Goal: Task Accomplishment & Management: Manage account settings

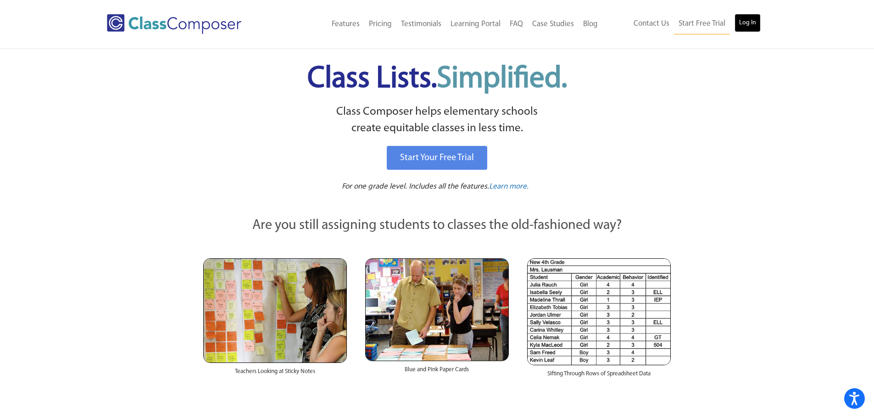
click at [744, 29] on link "Log In" at bounding box center [747, 23] width 26 height 18
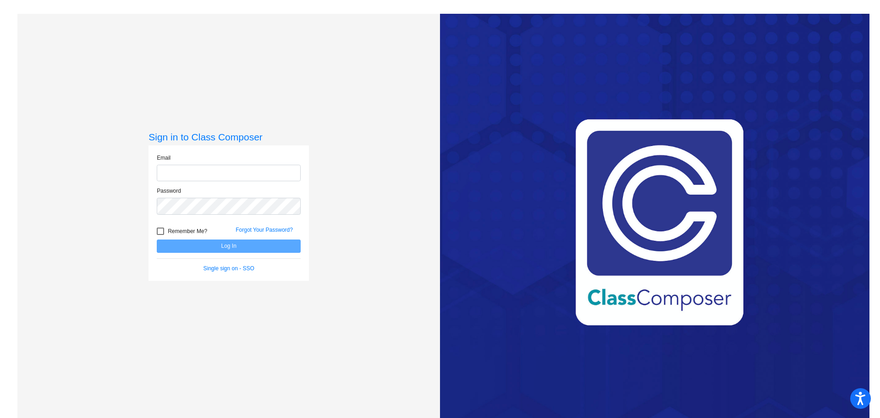
type input "[EMAIL_ADDRESS][PERSON_NAME][DOMAIN_NAME]"
click at [266, 245] on button "Log In" at bounding box center [229, 245] width 144 height 13
click at [265, 230] on link "Forgot Your Password?" at bounding box center [264, 230] width 57 height 6
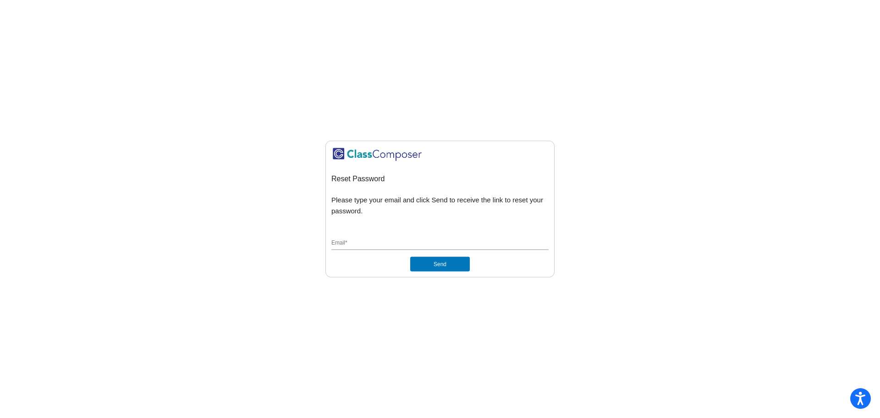
click at [411, 237] on div "Email *" at bounding box center [440, 240] width 217 height 17
type input "e"
type input "[EMAIL_ADDRESS][PERSON_NAME][DOMAIN_NAME]"
click at [765, 148] on mat-sidenav-content "Reset Password Please type your email and click Send to receive the link to res…" at bounding box center [440, 209] width 880 height 418
click at [450, 266] on button "Send" at bounding box center [440, 264] width 60 height 15
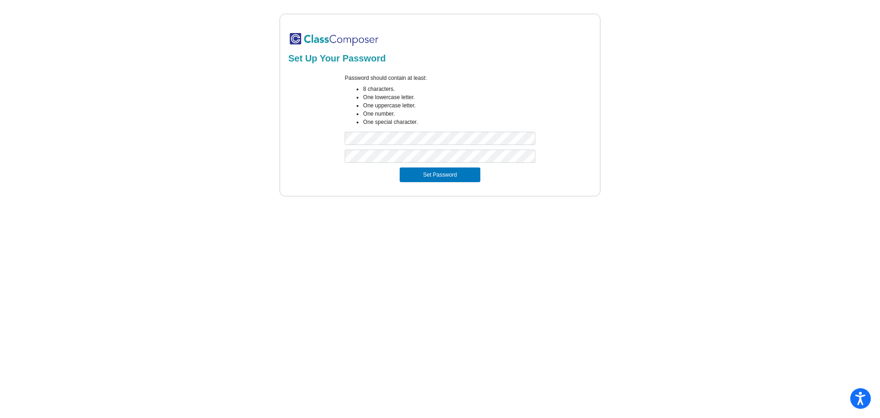
click at [672, 55] on div "Set Up Your Password Password should contain at least: 8 characters. One lowerc…" at bounding box center [439, 105] width 845 height 183
click at [445, 178] on button "Set Password" at bounding box center [440, 174] width 81 height 15
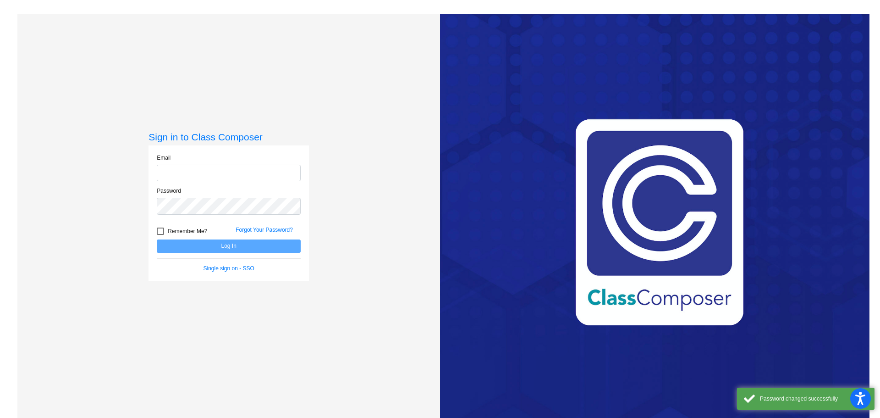
type input "[EMAIL_ADDRESS][PERSON_NAME][DOMAIN_NAME]"
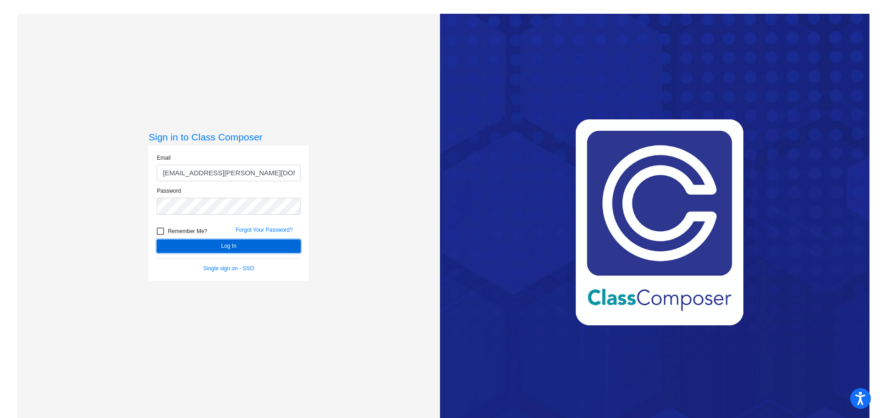
click at [246, 250] on button "Log In" at bounding box center [229, 245] width 144 height 13
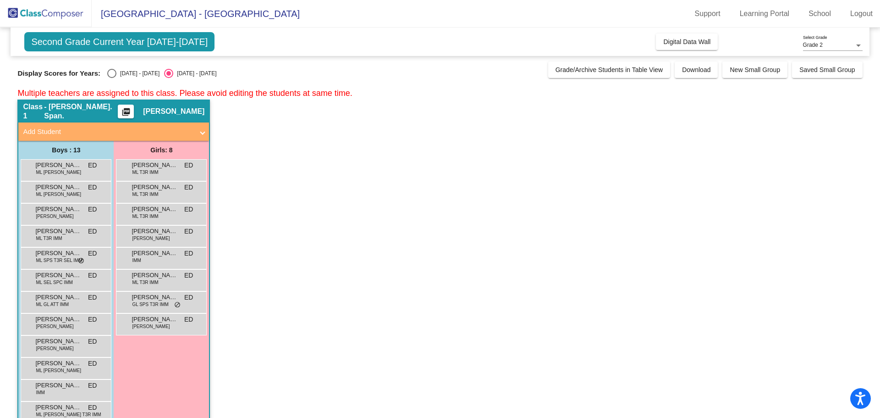
click at [689, 29] on div "Second Grade Current Year [DATE]-[DATE] Add, Move, or Retain Students Off On In…" at bounding box center [440, 42] width 859 height 28
click at [691, 39] on span "Digital Data Wall" at bounding box center [687, 41] width 47 height 7
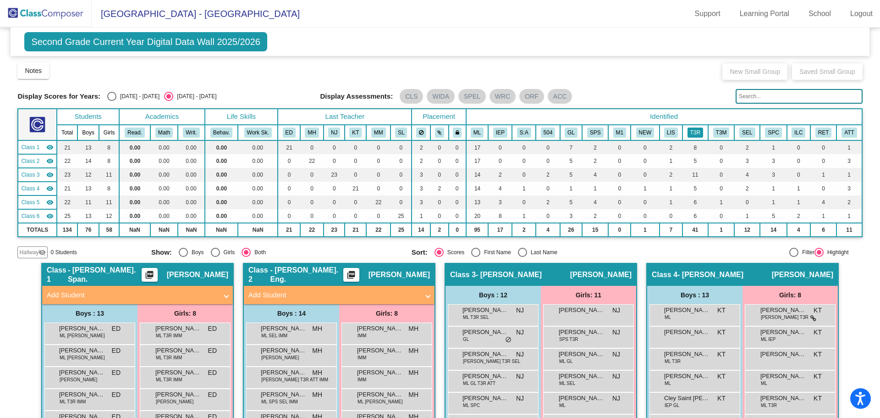
click at [692, 129] on button "T3R" at bounding box center [696, 132] width 16 height 10
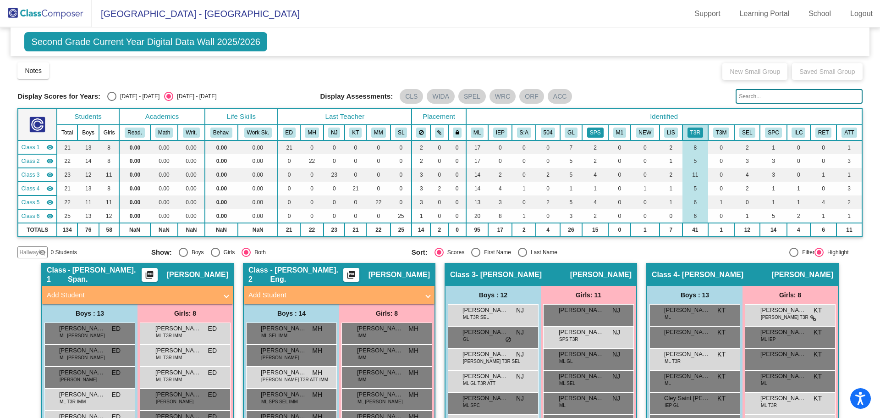
click at [591, 131] on button "SPS" at bounding box center [595, 132] width 17 height 10
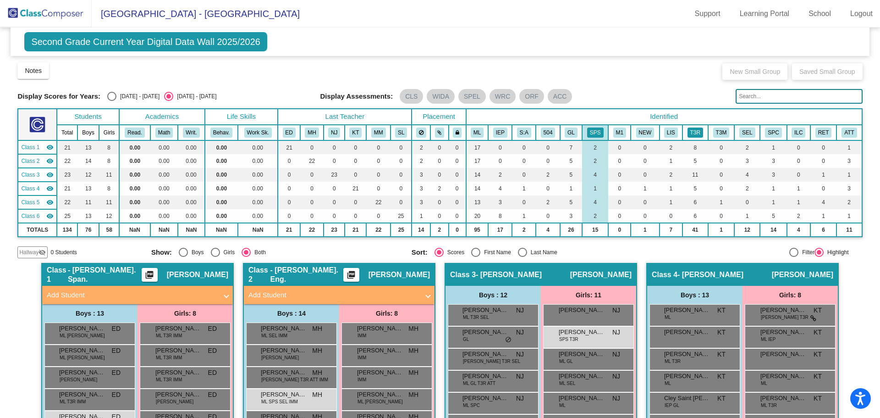
click at [690, 134] on button "T3R" at bounding box center [696, 132] width 16 height 10
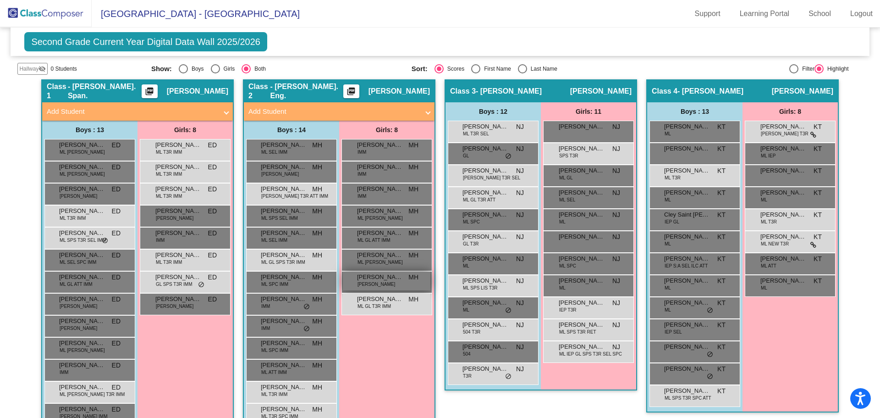
scroll to position [229, 0]
